Goal: Find specific page/section: Find specific page/section

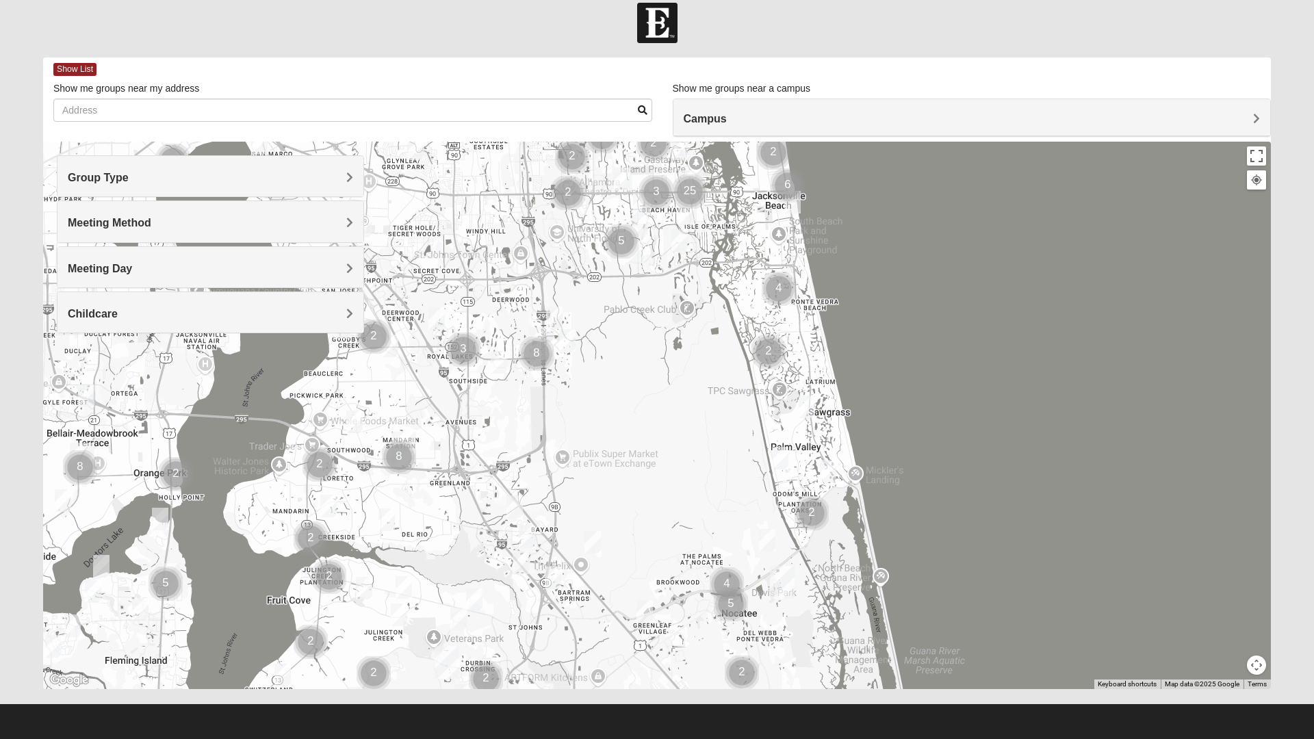
scroll to position [14, 0]
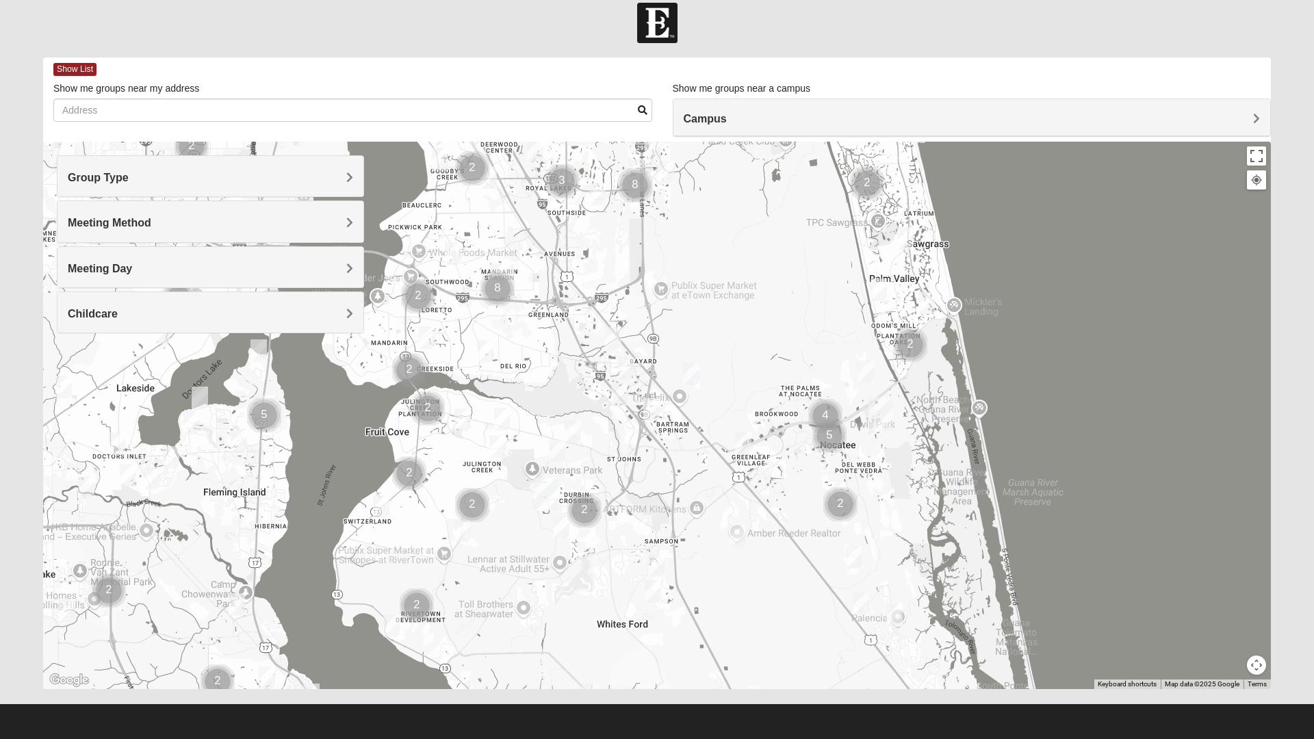
click at [571, 441] on img "Womens Urbanski 32259" at bounding box center [572, 432] width 27 height 34
click at [560, 460] on img "Mixed Chung 32259" at bounding box center [556, 451] width 27 height 34
click at [564, 528] on img "Cluster of 2 groups" at bounding box center [584, 510] width 45 height 45
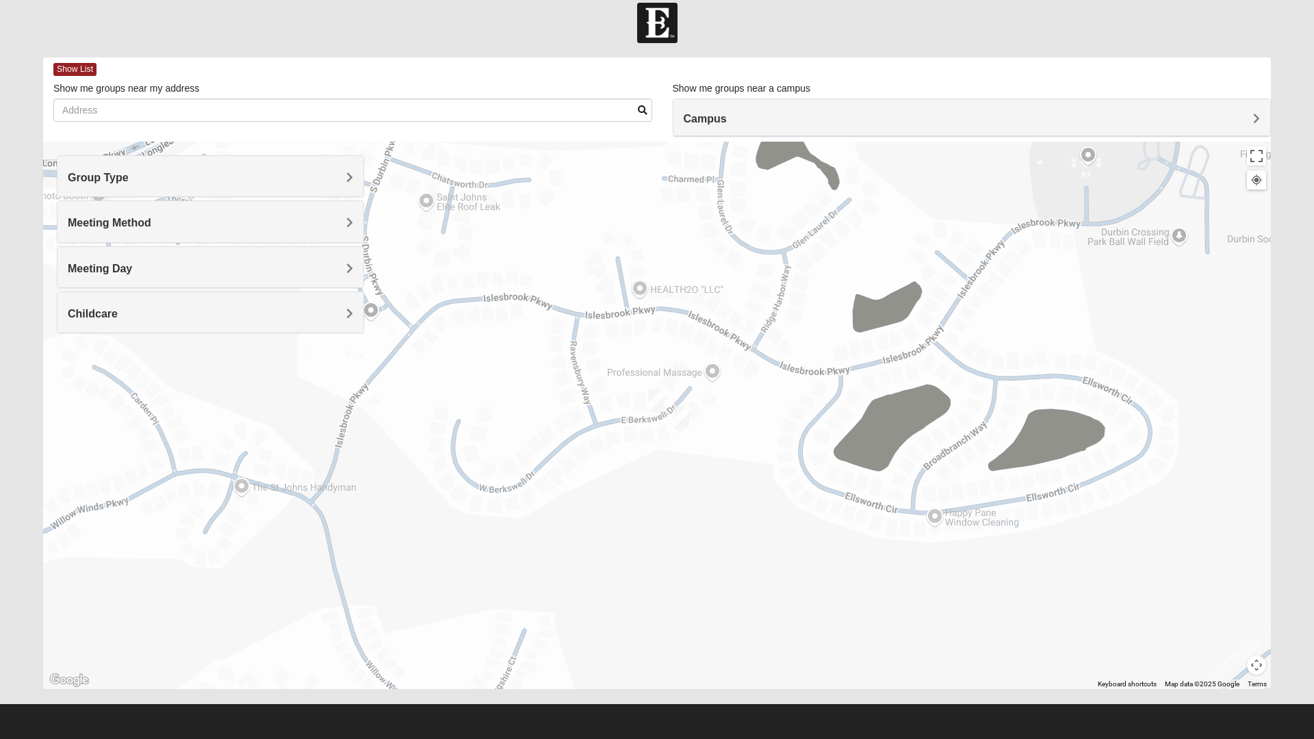
click at [689, 411] on img "Mixed Pline/Wednesday 32259" at bounding box center [681, 417] width 27 height 34
click at [798, 328] on button "Close" at bounding box center [791, 338] width 33 height 33
click at [226, 181] on h4 "Group Type" at bounding box center [210, 177] width 285 height 13
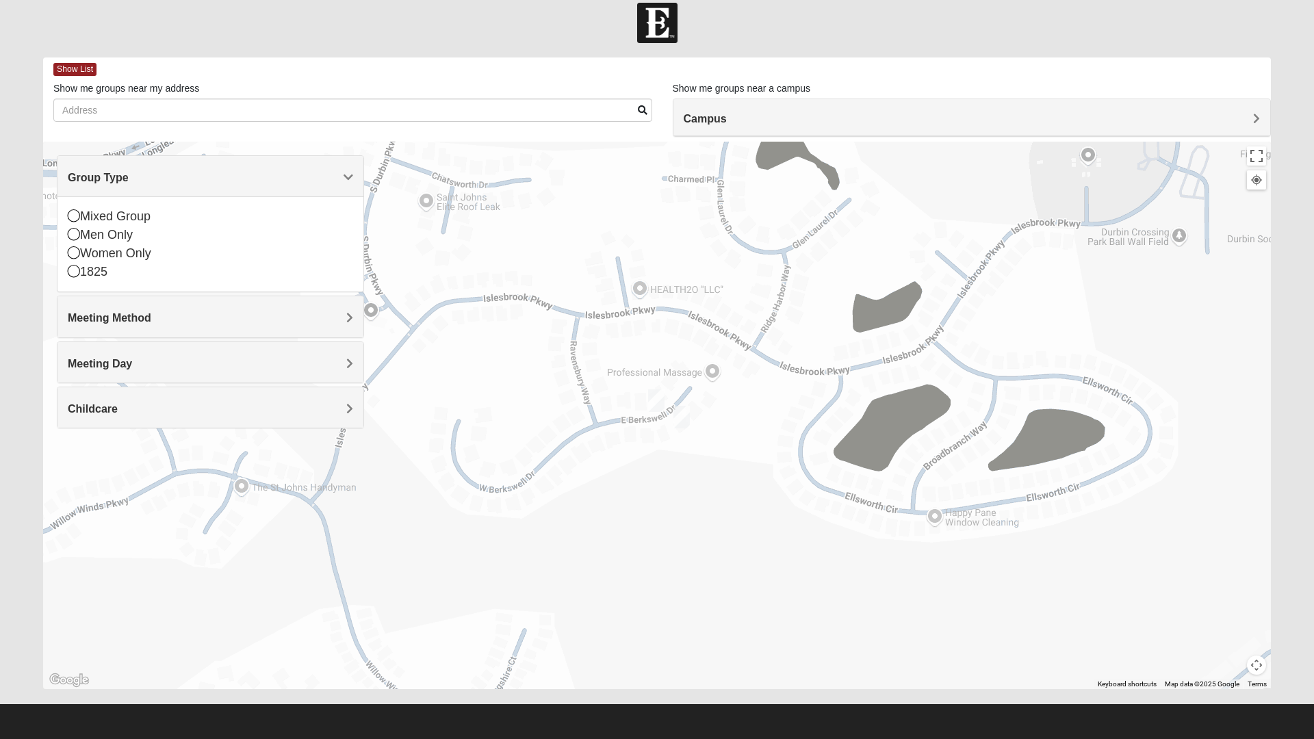
click at [122, 223] on div "Mixed Group" at bounding box center [210, 216] width 285 height 18
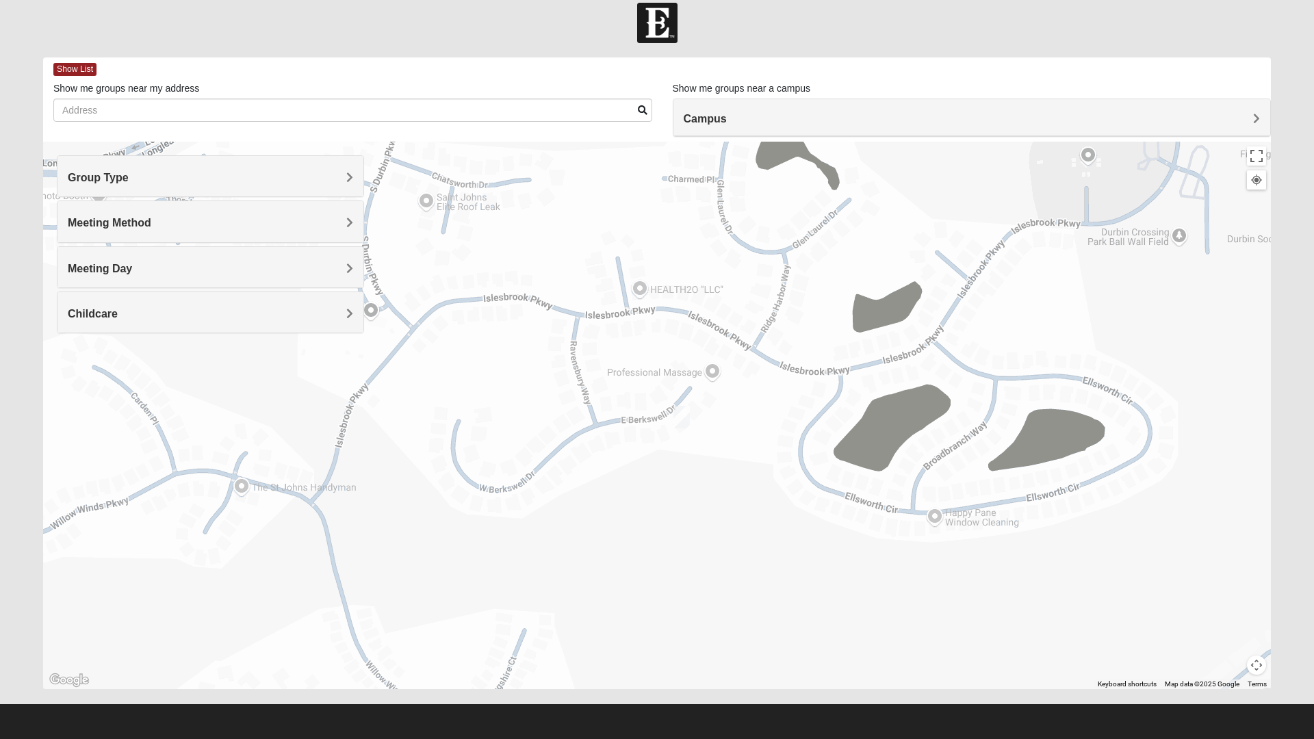
click at [217, 224] on h4 "Meeting Method" at bounding box center [210, 222] width 285 height 13
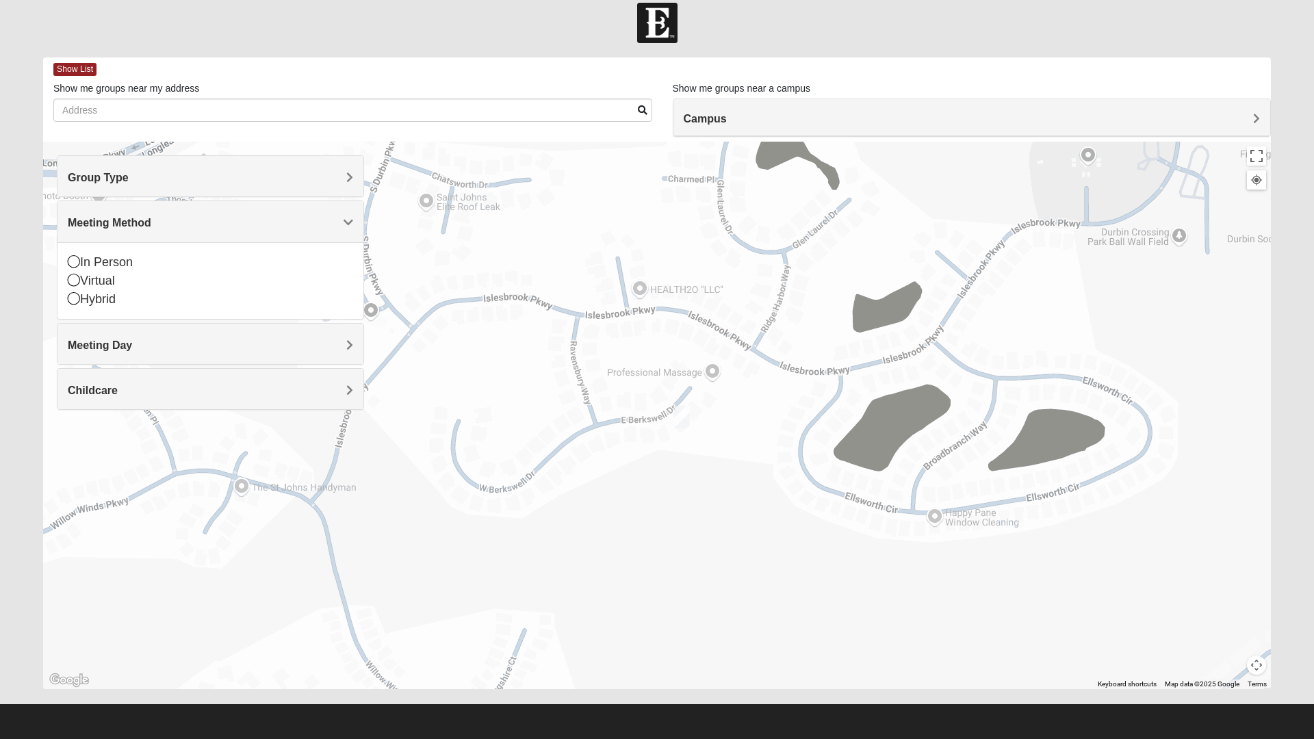
click at [121, 263] on div "In Person" at bounding box center [210, 262] width 285 height 18
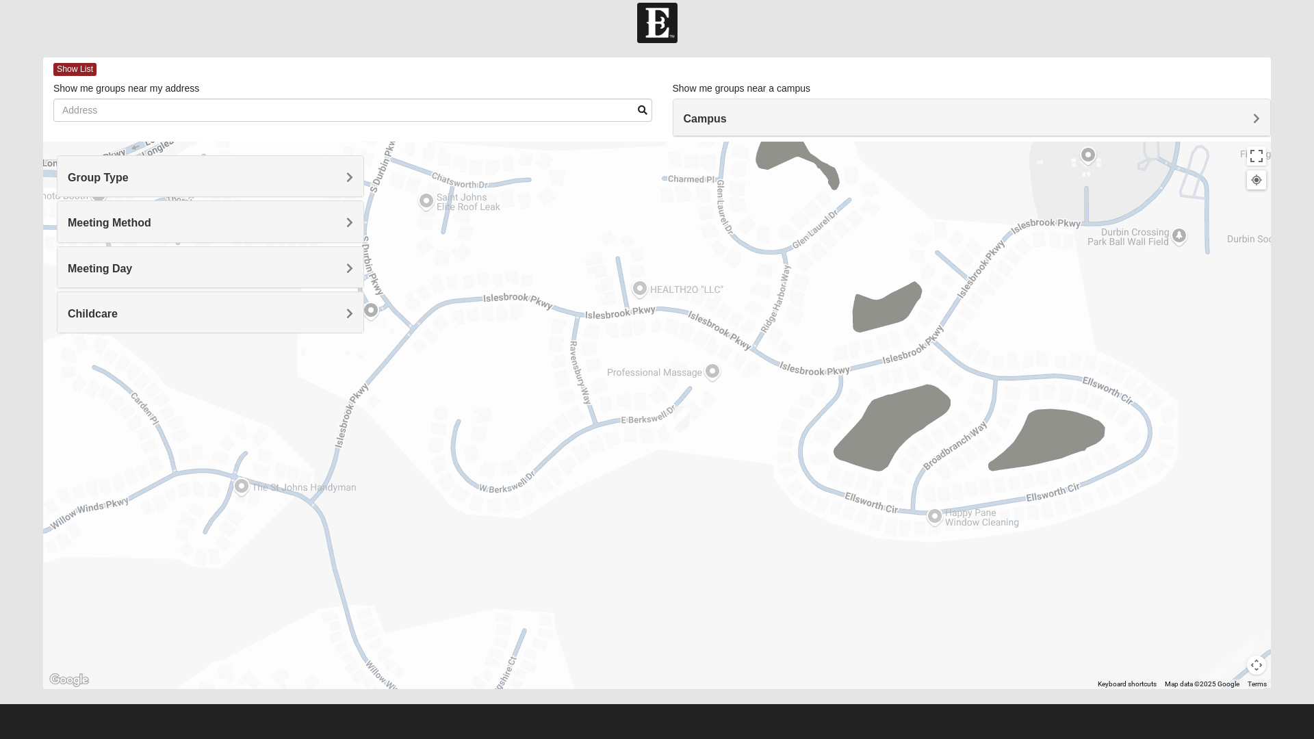
click at [222, 262] on h4 "Meeting Day" at bounding box center [210, 268] width 285 height 13
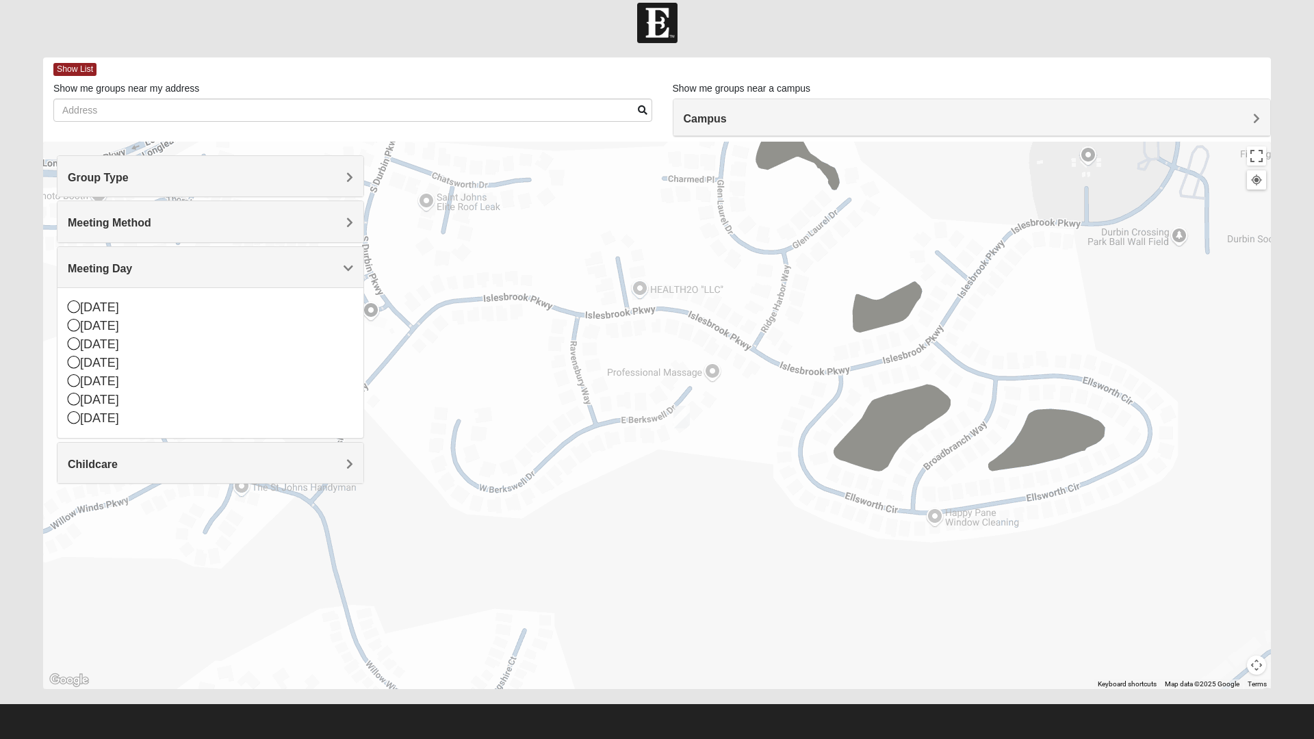
click at [110, 333] on div "[DATE]" at bounding box center [210, 326] width 285 height 18
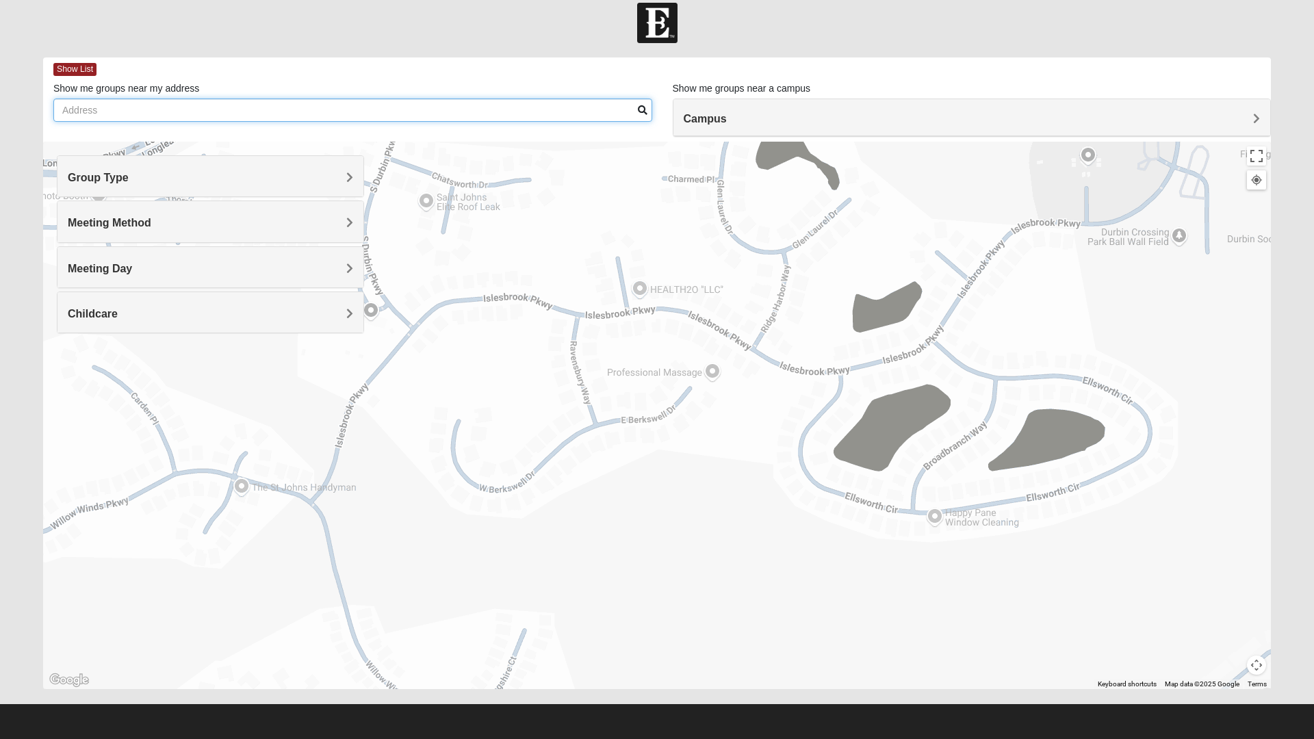
click at [157, 108] on input "Show me groups near my address" at bounding box center [352, 110] width 599 height 23
type input "[STREET_ADDRESS][US_STATE]"
click at [640, 110] on span at bounding box center [643, 110] width 10 height 10
click at [633, 114] on input "[STREET_ADDRESS][US_STATE]" at bounding box center [352, 110] width 599 height 23
click at [640, 110] on span at bounding box center [643, 110] width 10 height 10
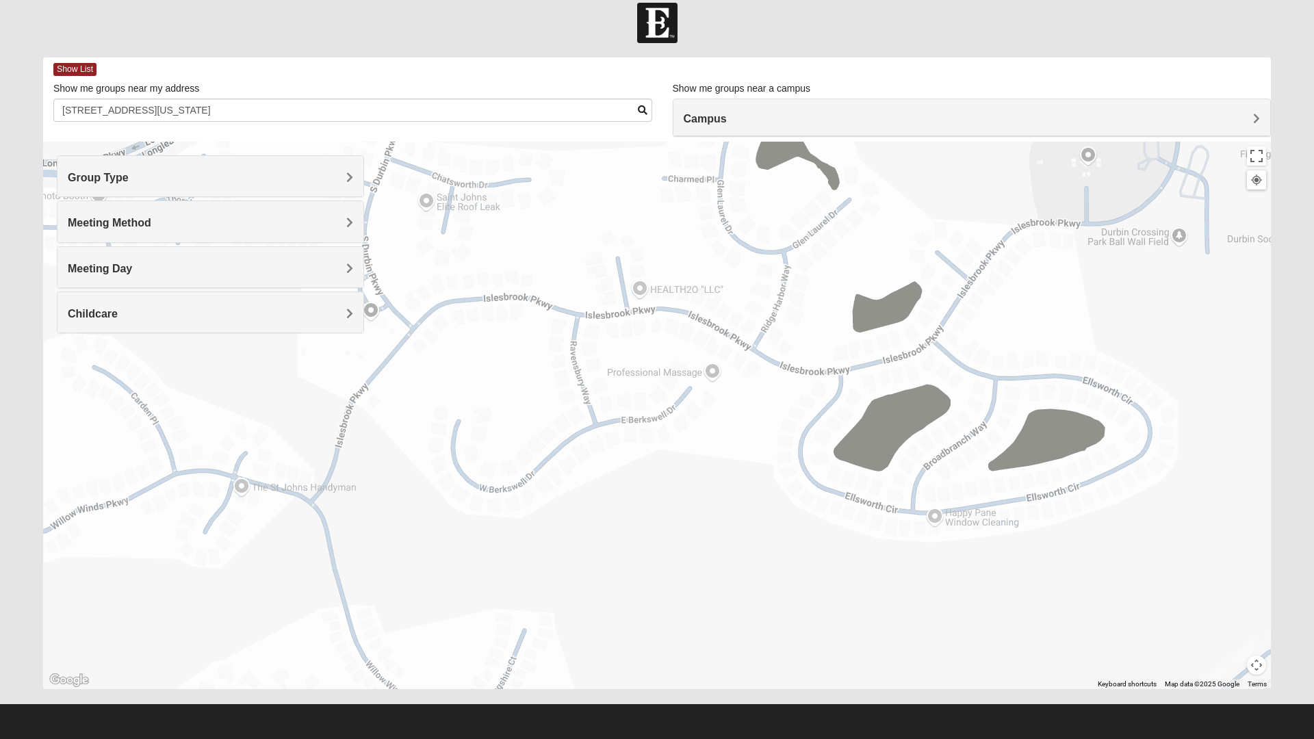
click at [639, 110] on span at bounding box center [643, 110] width 10 height 10
click at [727, 123] on span "Campus" at bounding box center [705, 119] width 43 height 12
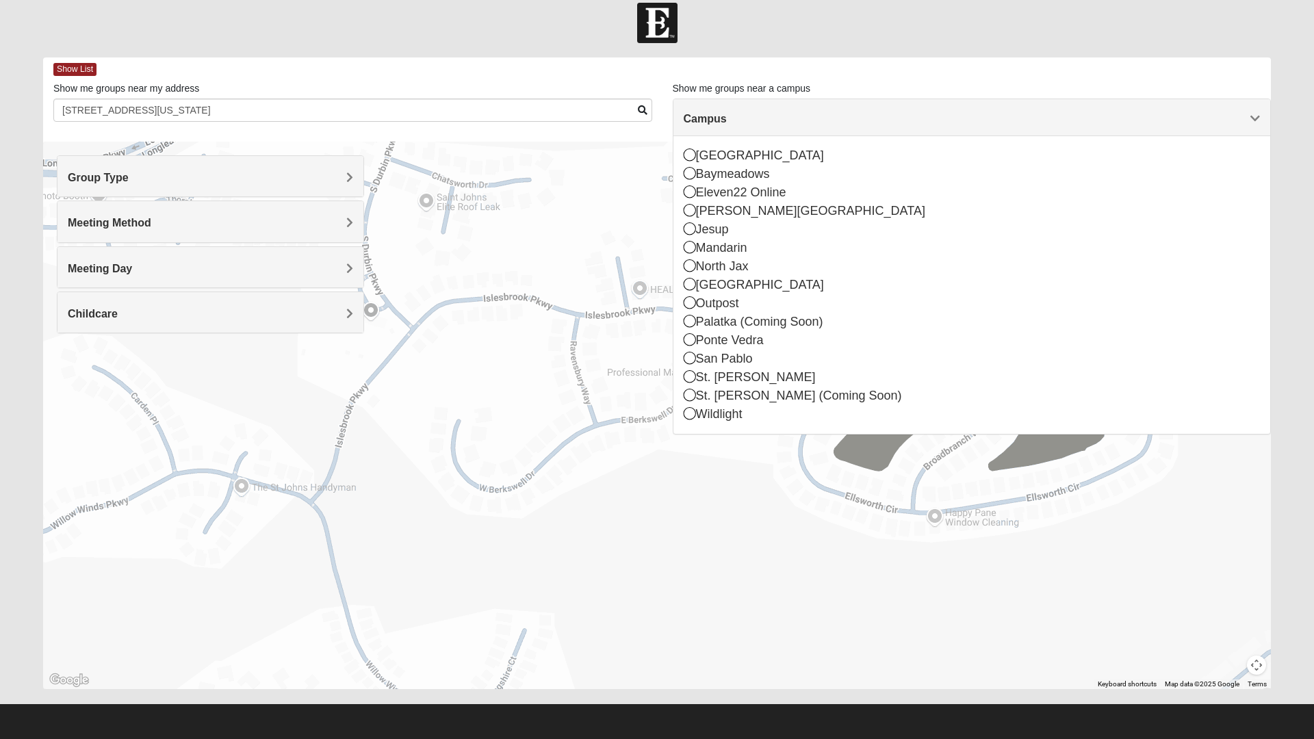
click at [723, 178] on div "Baymeadows" at bounding box center [972, 174] width 577 height 18
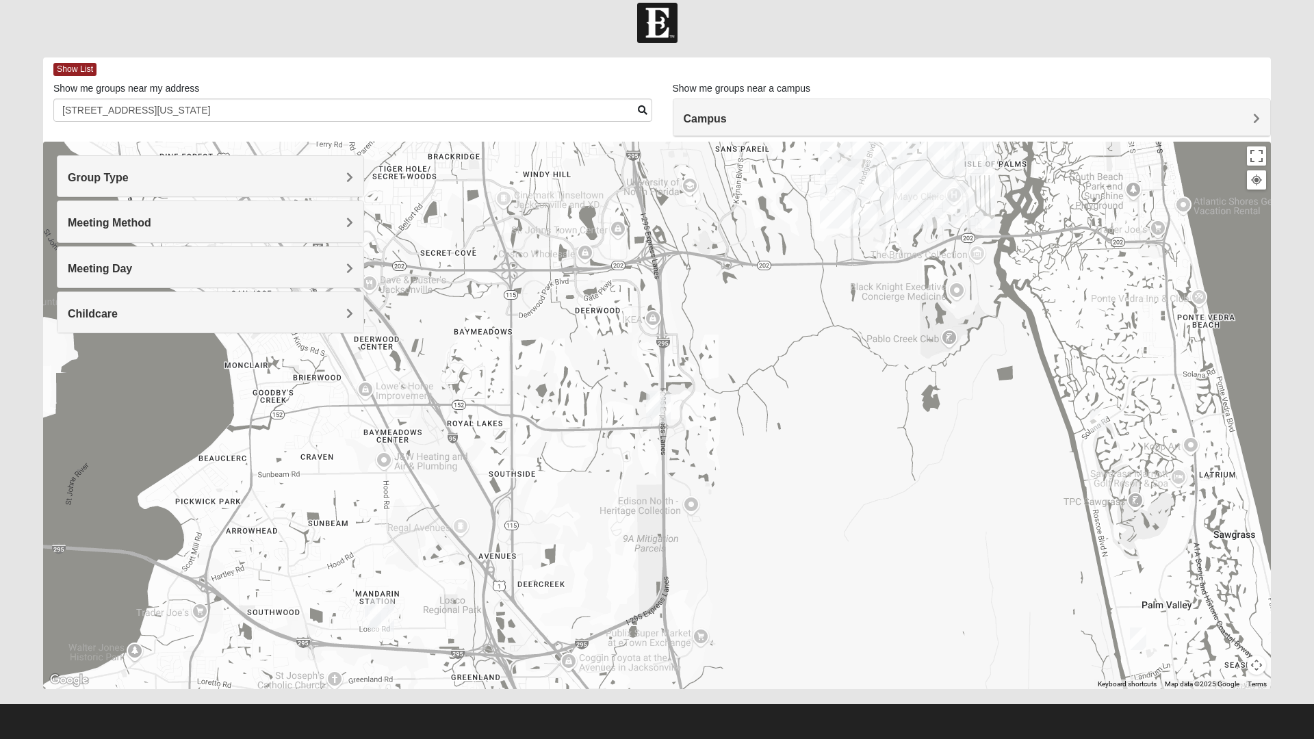
click at [666, 410] on img "Baymeadows" at bounding box center [658, 407] width 36 height 44
click at [638, 110] on span at bounding box center [643, 110] width 10 height 10
click at [85, 72] on span "Show List" at bounding box center [74, 69] width 43 height 13
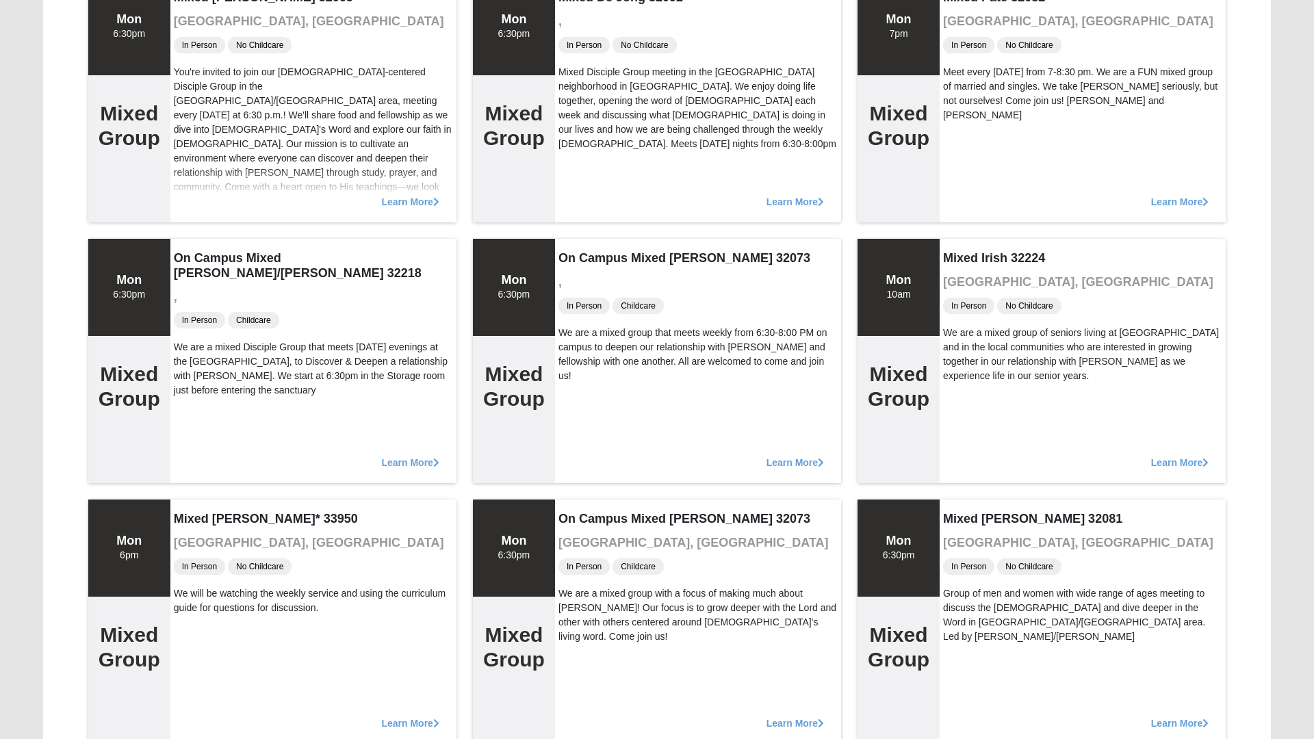
scroll to position [456, 0]
